Goal: Check status: Check status

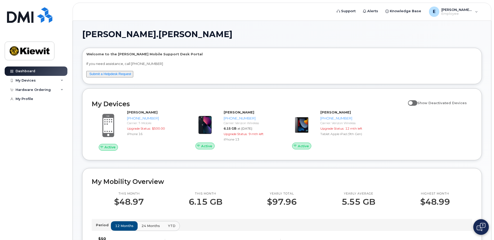
click at [82, 144] on div "My Devices Show Deactivated Devices Active [PERSON_NAME] [PHONE_NUMBER] Carrier…" at bounding box center [282, 124] width 400 height 72
click at [63, 80] on div "My Devices" at bounding box center [36, 80] width 63 height 9
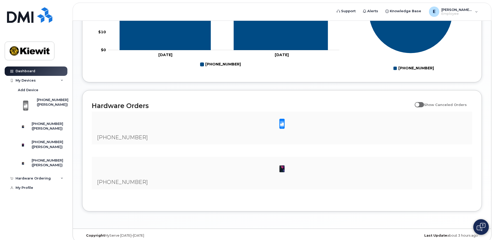
scroll to position [284, 0]
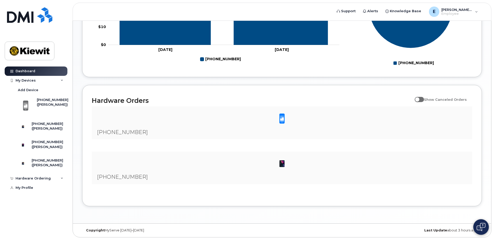
click at [120, 131] on span "[PHONE_NUMBER]" at bounding box center [122, 132] width 51 height 6
click at [282, 164] on img at bounding box center [282, 163] width 10 height 10
click at [421, 99] on span at bounding box center [419, 99] width 9 height 5
click at [419, 99] on input "Show Canceled Orders" at bounding box center [417, 96] width 4 height 4
checkbox input "true"
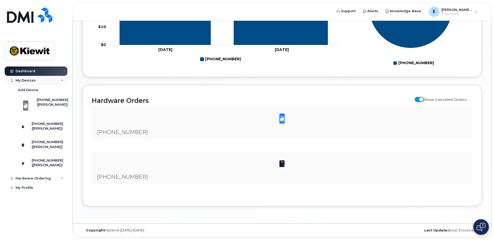
click at [61, 81] on icon at bounding box center [62, 80] width 3 height 3
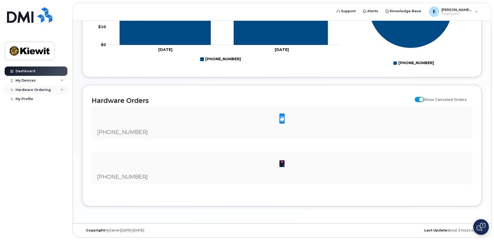
click at [61, 90] on icon at bounding box center [62, 89] width 3 height 3
click at [29, 101] on div "My Orders" at bounding box center [27, 99] width 19 height 5
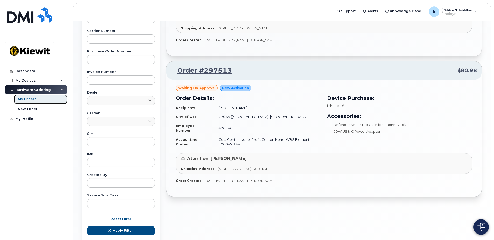
scroll to position [181, 0]
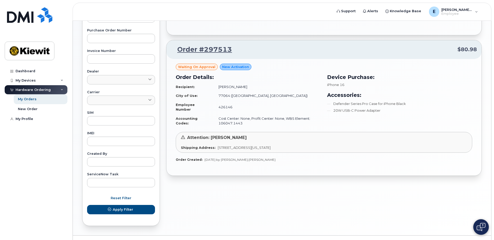
click at [230, 115] on td "Cost Center: None, Profit Center: None, WBS Element: 106047.1443" at bounding box center [267, 121] width 107 height 14
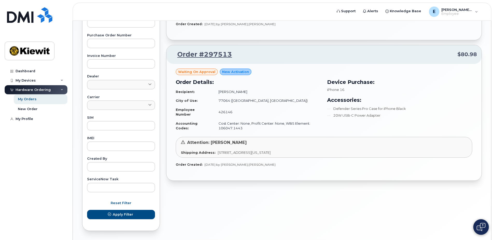
scroll to position [167, 0]
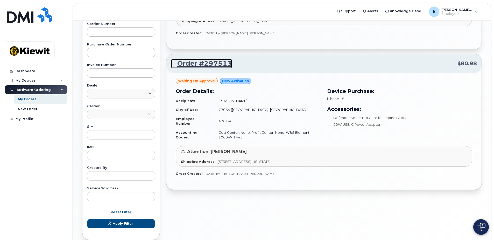
click at [209, 63] on link "Order #297513" at bounding box center [201, 63] width 61 height 9
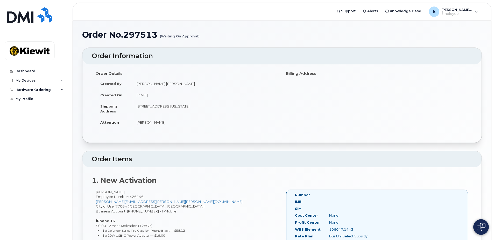
click at [228, 143] on div "Order Information Order Details Created By [PERSON_NAME].[PERSON_NAME] Created …" at bounding box center [282, 164] width 400 height 234
click at [279, 147] on div "Order Information Order Details Created By [PERSON_NAME].[PERSON_NAME] Created …" at bounding box center [282, 164] width 400 height 234
click at [475, 11] on div "E [PERSON_NAME].[PERSON_NAME] Employee" at bounding box center [453, 11] width 56 height 10
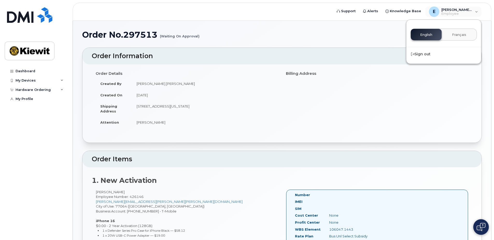
click at [389, 31] on h1 "Order No.297513 (Waiting On Approval)" at bounding box center [282, 34] width 400 height 9
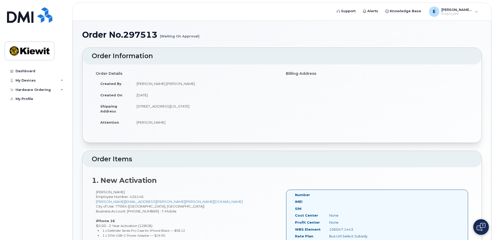
click at [206, 39] on h1 "Order No.297513 (Waiting On Approval)" at bounding box center [282, 34] width 400 height 9
